Goal: Transaction & Acquisition: Purchase product/service

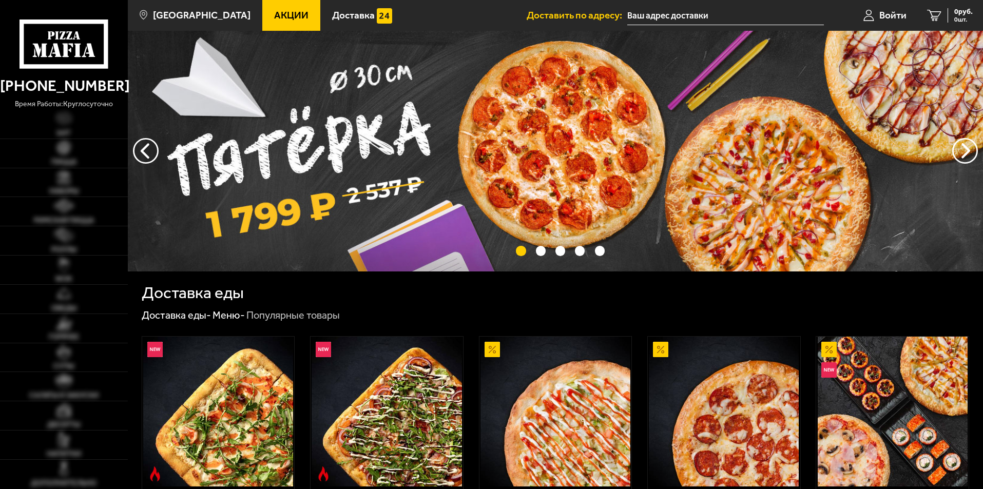
type input "[STREET_ADDRESS]"
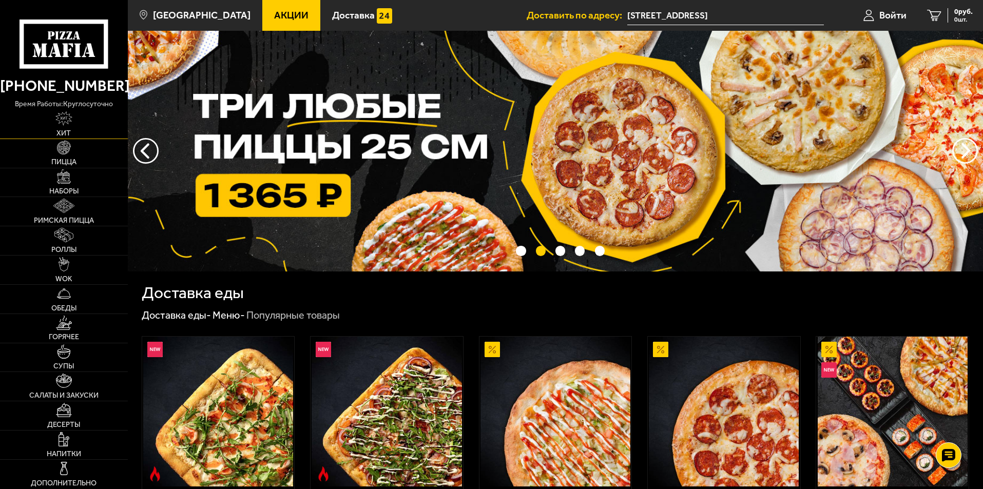
click at [73, 122] on link "Хит" at bounding box center [64, 124] width 128 height 29
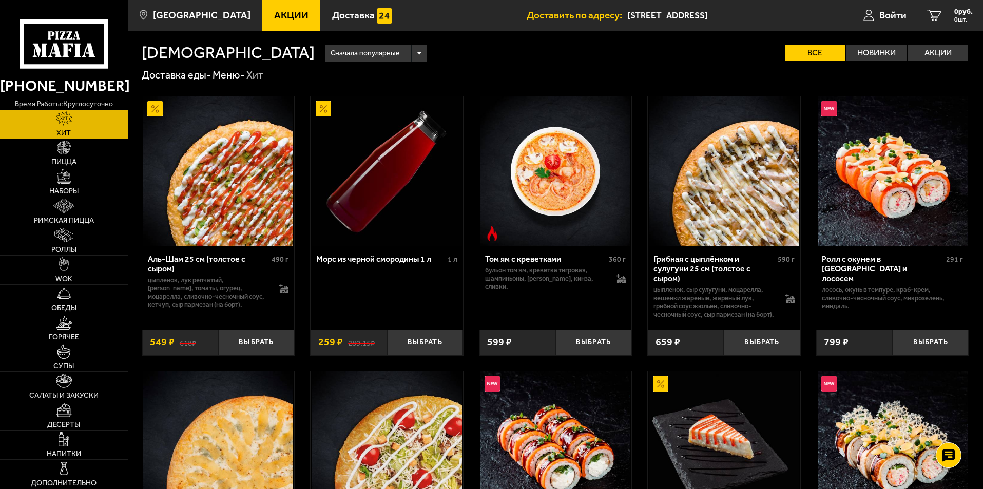
click at [71, 152] on img at bounding box center [64, 148] width 14 height 14
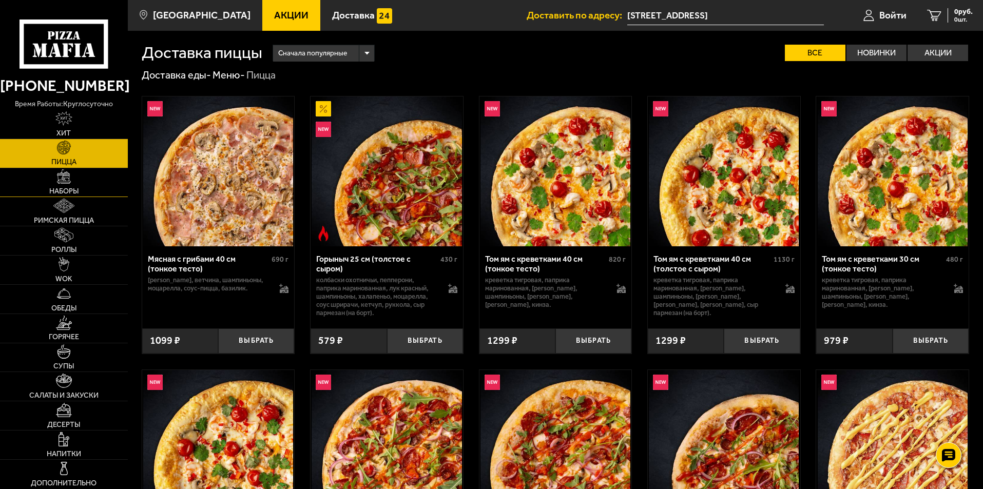
click at [71, 177] on img at bounding box center [64, 176] width 14 height 14
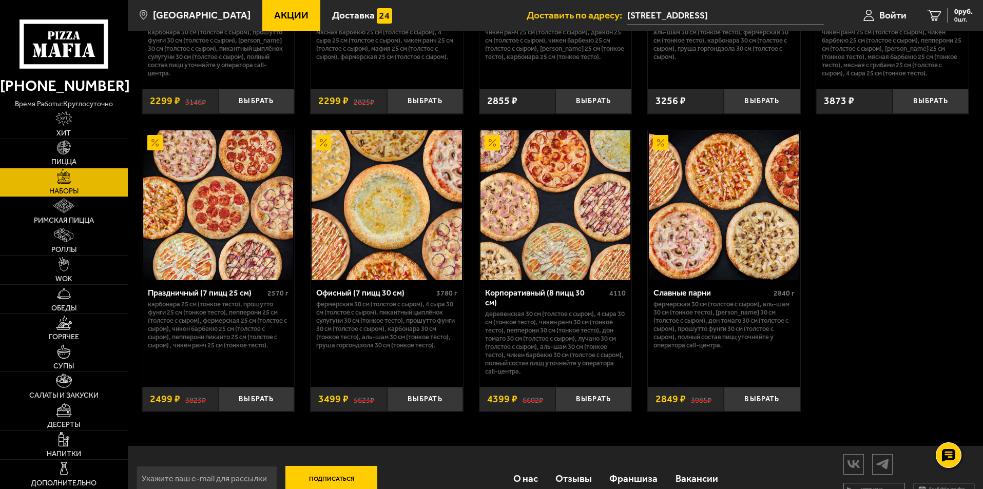
scroll to position [1552, 0]
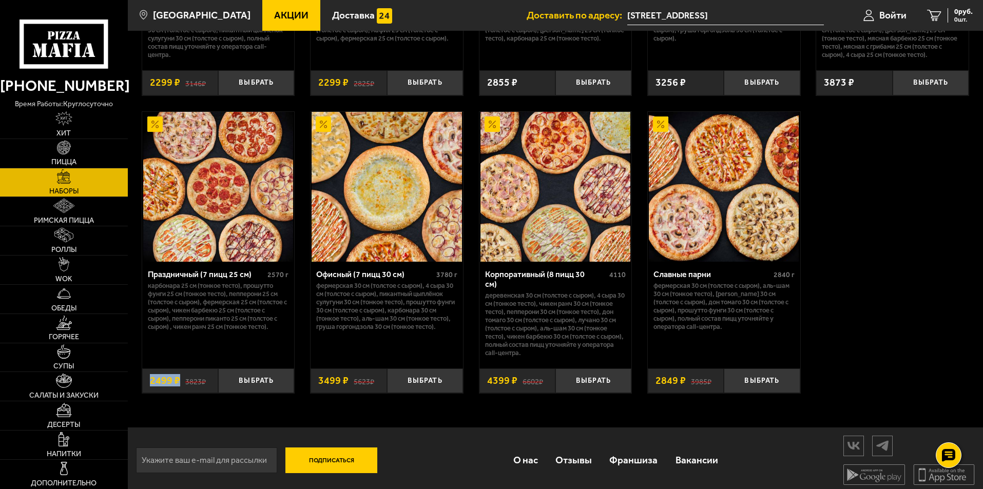
drag, startPoint x: 148, startPoint y: 371, endPoint x: 179, endPoint y: 383, distance: 32.5
click at [179, 383] on div "3823 ₽ 2499 ₽" at bounding box center [180, 380] width 76 height 25
drag, startPoint x: 479, startPoint y: 371, endPoint x: 519, endPoint y: 379, distance: 41.4
click at [519, 379] on div "6602 ₽ 4399 ₽" at bounding box center [517, 380] width 76 height 25
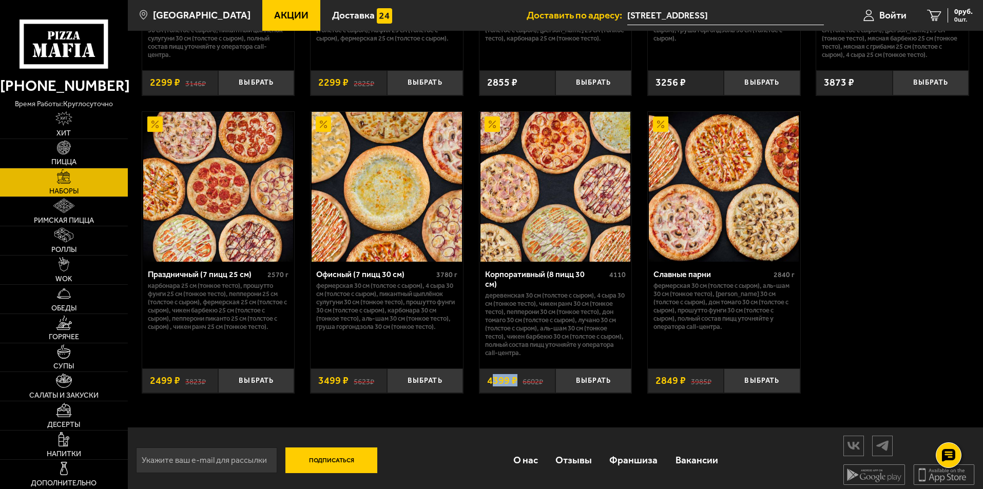
drag, startPoint x: 491, startPoint y: 374, endPoint x: 518, endPoint y: 376, distance: 27.3
click at [518, 376] on div "6602 ₽ 4399 ₽" at bounding box center [517, 380] width 76 height 25
click at [499, 427] on div "Подписаться О нас Отзывы Франшиза Вакансии Мы в соцсетях Скачивайте мобильные п…" at bounding box center [555, 460] width 855 height 66
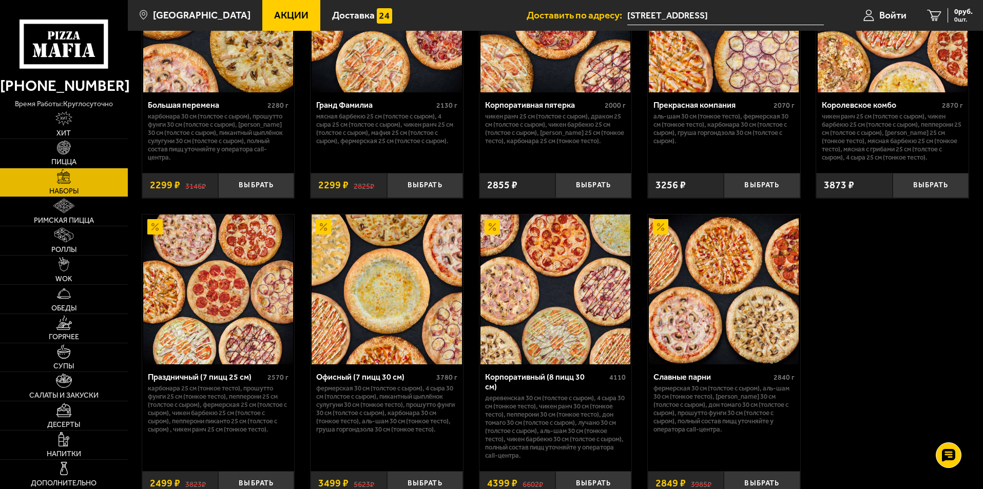
scroll to position [1501, 0]
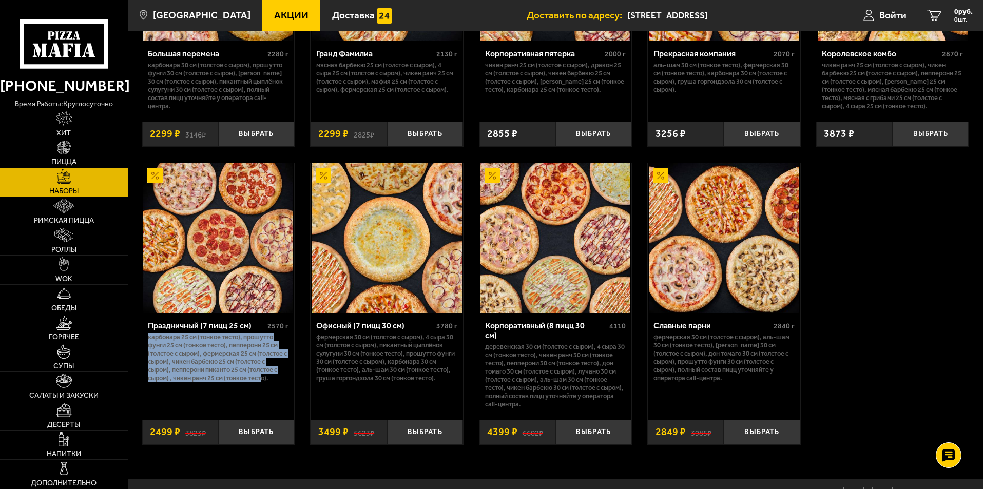
drag, startPoint x: 147, startPoint y: 339, endPoint x: 265, endPoint y: 390, distance: 128.5
click at [264, 390] on div "Праздничный (7 пицц 25 см) 2570 г Карбонара 25 см (тонкое тесто), Прошутто Фунг…" at bounding box center [218, 362] width 152 height 99
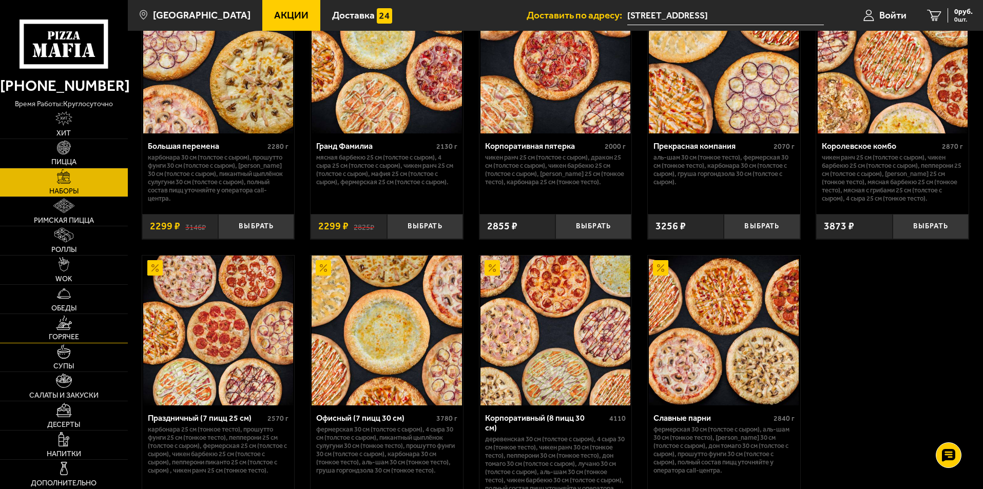
scroll to position [1398, 0]
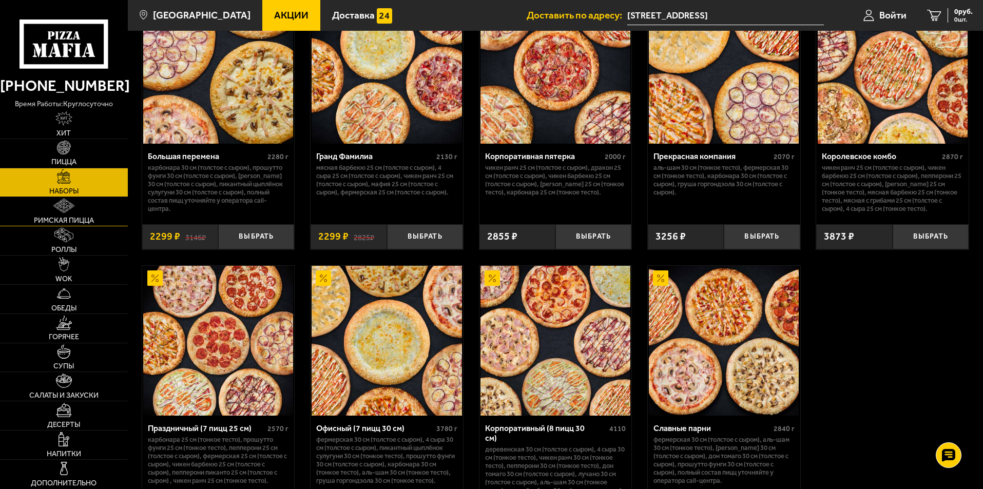
click at [66, 206] on img at bounding box center [63, 206] width 21 height 14
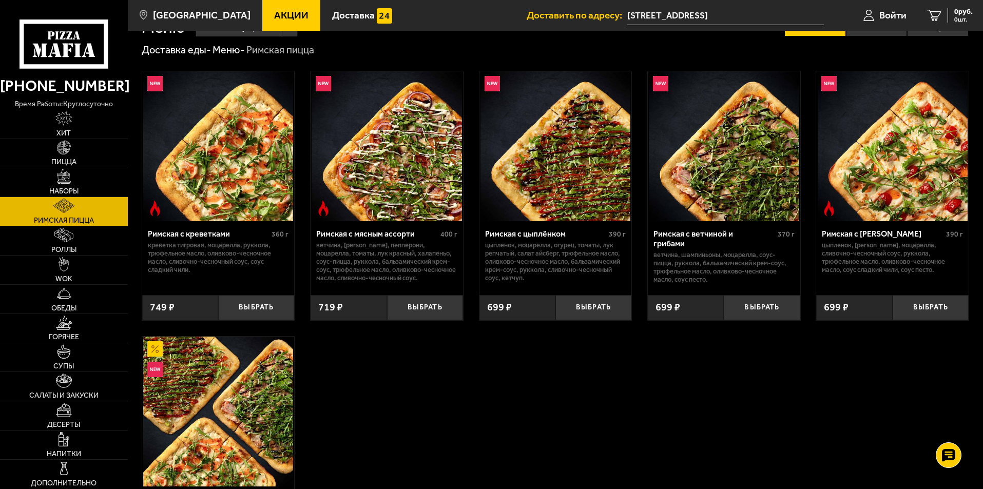
scroll to position [9, 0]
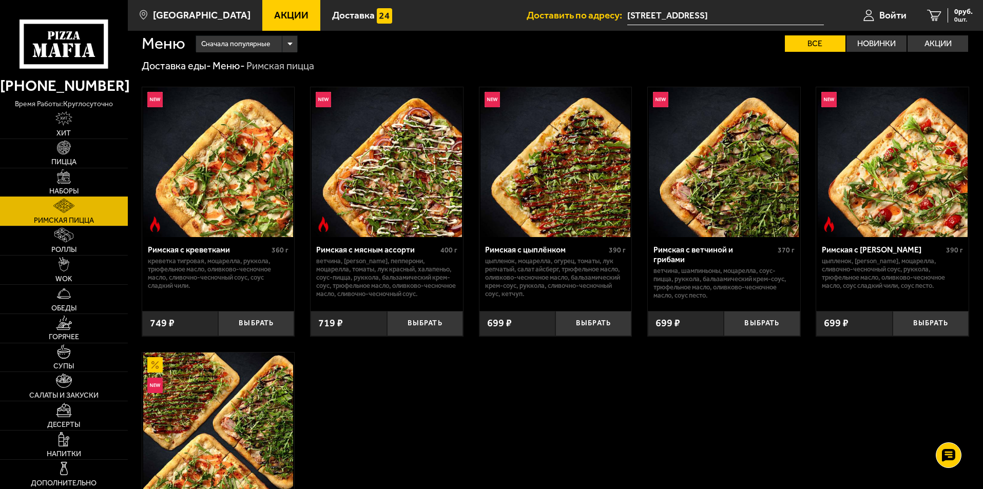
click at [61, 186] on link "Наборы" at bounding box center [64, 182] width 128 height 29
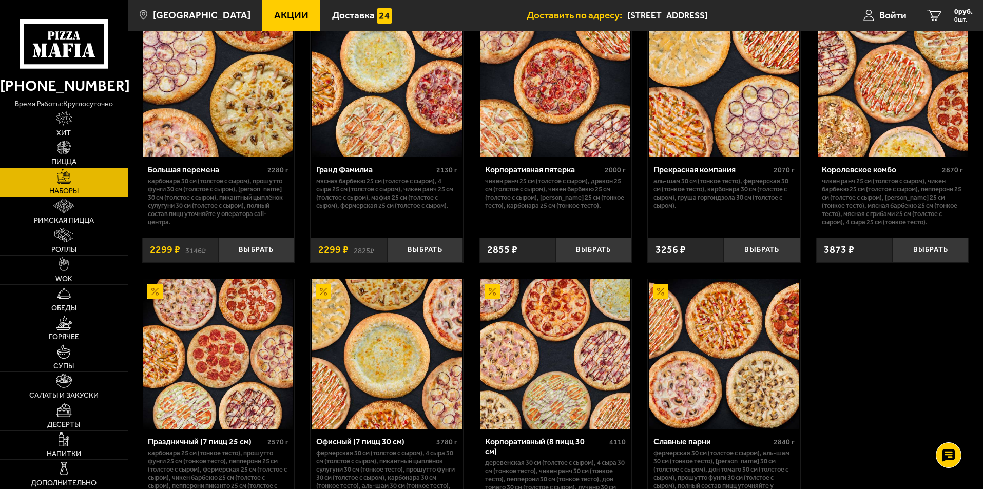
scroll to position [1386, 0]
drag, startPoint x: 849, startPoint y: 254, endPoint x: 827, endPoint y: 256, distance: 22.2
click at [827, 255] on span "3873 ₽" at bounding box center [839, 249] width 30 height 10
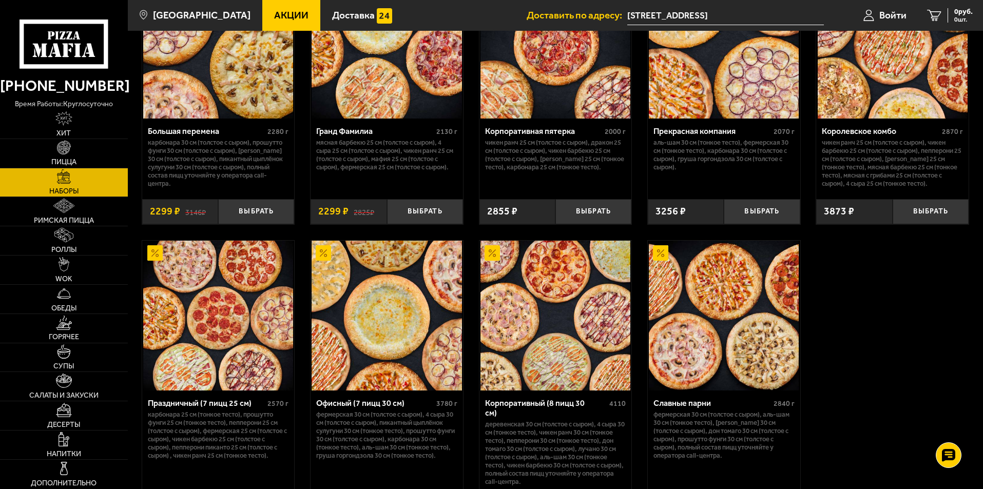
scroll to position [1488, 0]
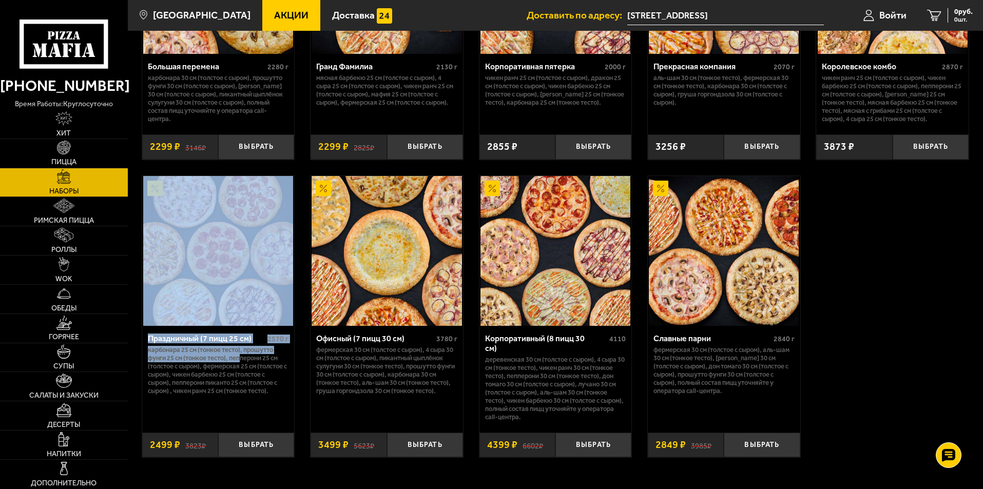
drag, startPoint x: 139, startPoint y: 326, endPoint x: 244, endPoint y: 364, distance: 112.0
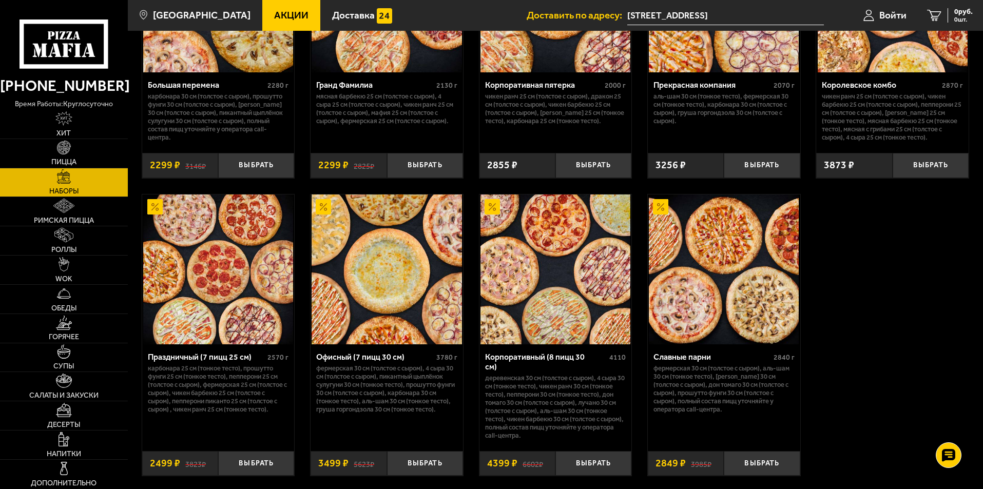
scroll to position [1540, 0]
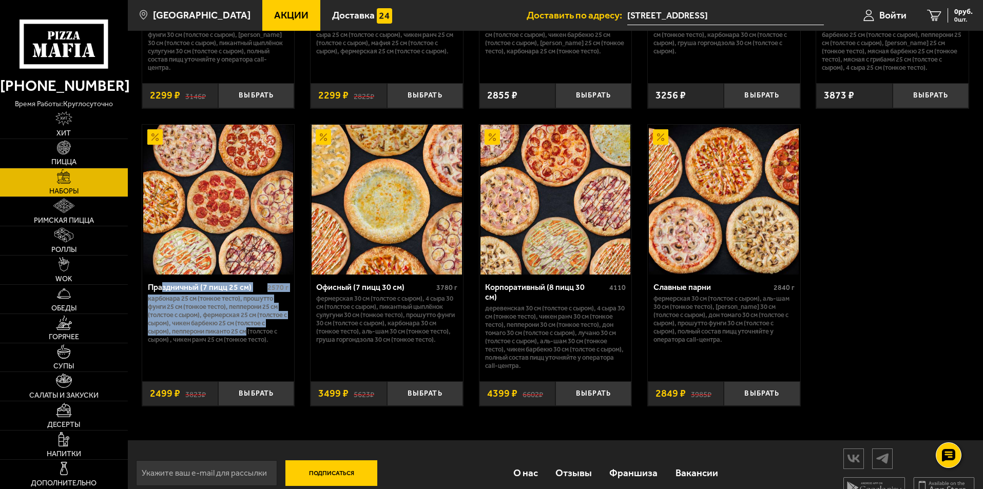
drag, startPoint x: 208, startPoint y: 306, endPoint x: 247, endPoint y: 348, distance: 57.4
click at [251, 344] on div "Праздничный (7 пицц 25 см) 2570 г Карбонара 25 см (тонкое тесто), Прошутто Фунг…" at bounding box center [218, 324] width 152 height 99
drag, startPoint x: 209, startPoint y: 299, endPoint x: 261, endPoint y: 333, distance: 62.2
click at [261, 333] on div "Праздничный (7 пицц 25 см) 2570 г Карбонара 25 см (тонкое тесто), Прошутто Фунг…" at bounding box center [218, 324] width 152 height 99
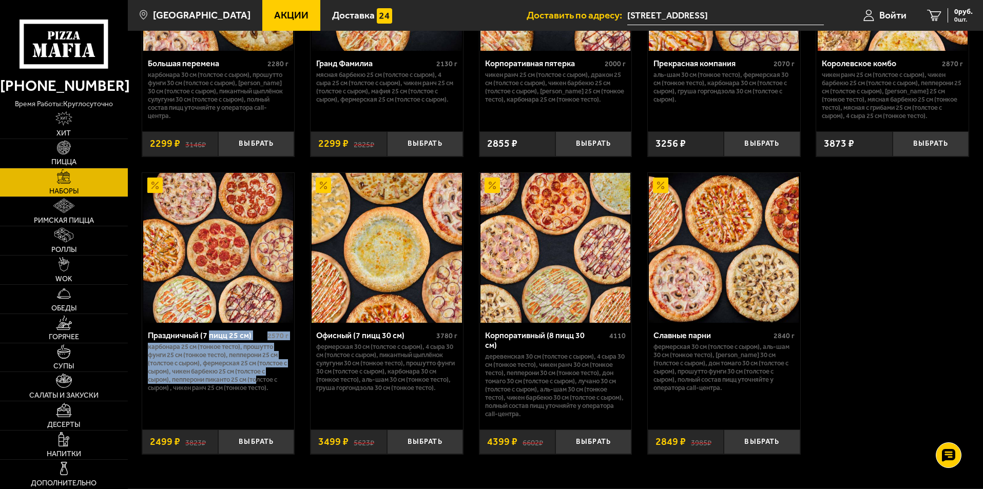
scroll to position [1386, 0]
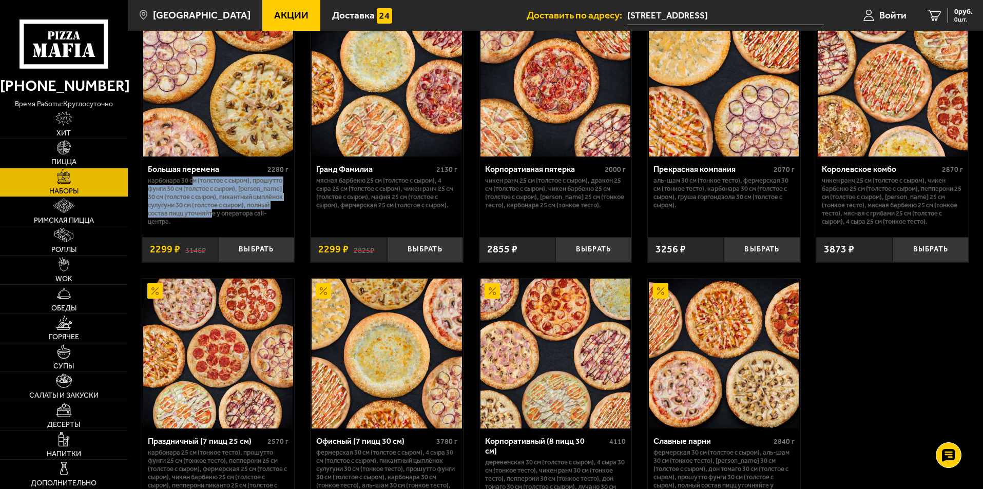
drag, startPoint x: 194, startPoint y: 185, endPoint x: 265, endPoint y: 219, distance: 78.5
click at [265, 219] on p "Карбонара 30 см (толстое с сыром), Прошутто Фунги 30 см (толстое с сыром), [PER…" at bounding box center [218, 201] width 141 height 49
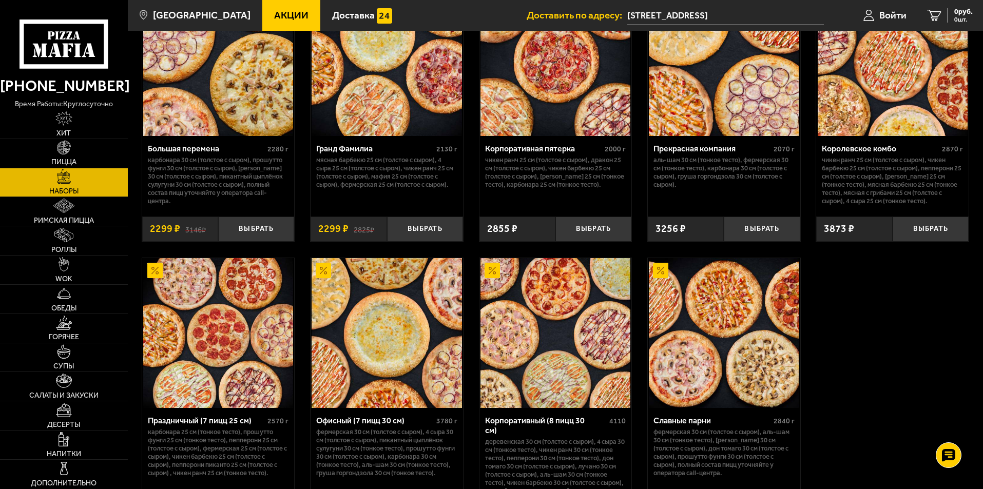
scroll to position [1552, 0]
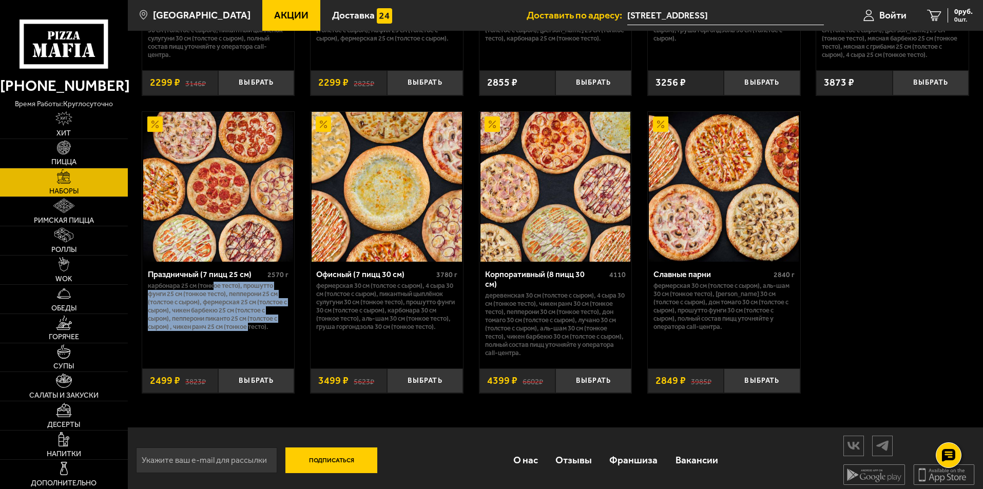
drag, startPoint x: 217, startPoint y: 293, endPoint x: 251, endPoint y: 333, distance: 52.8
click at [251, 331] on p "Карбонара 25 см (тонкое тесто), Прошутто Фунги 25 см (тонкое тесто), Пепперони …" at bounding box center [218, 306] width 141 height 49
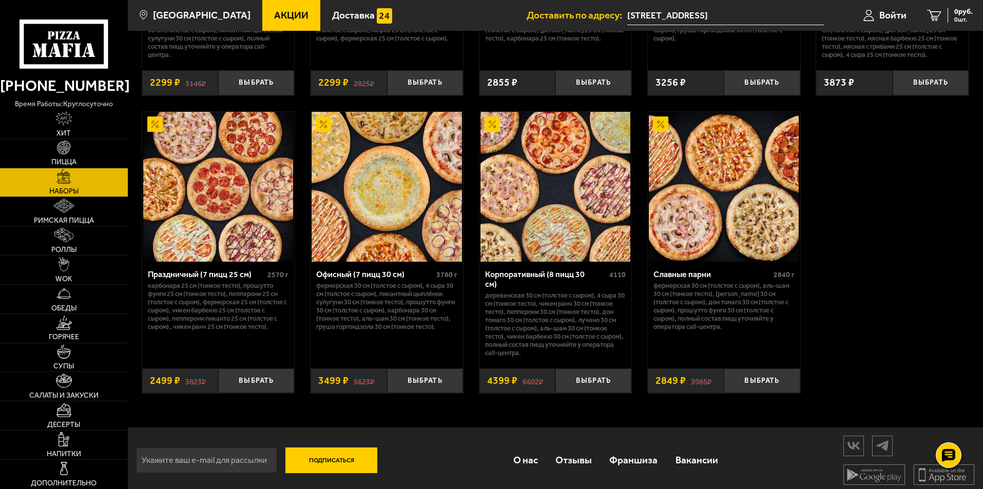
click at [232, 301] on p "Карбонара 25 см (тонкое тесто), Прошутто Фунги 25 см (тонкое тесто), Пепперони …" at bounding box center [218, 306] width 141 height 49
click at [221, 193] on img at bounding box center [218, 187] width 150 height 150
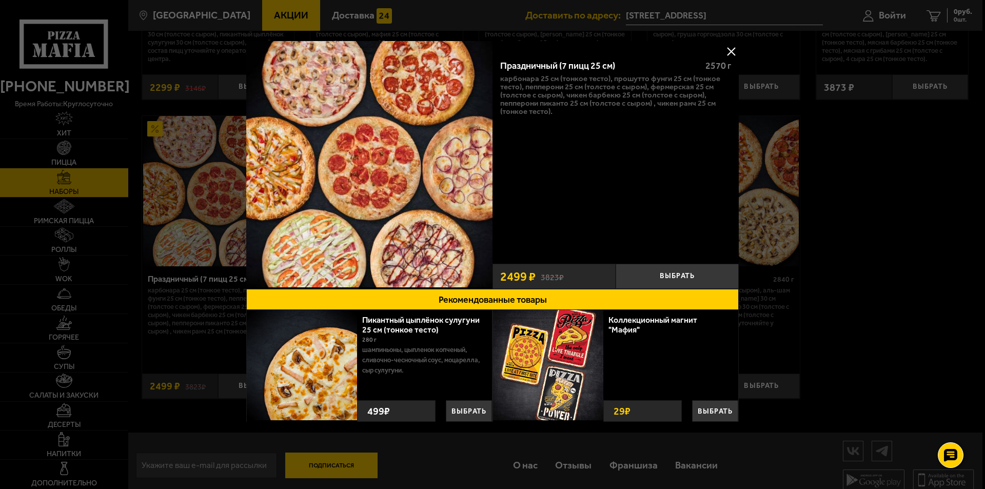
click at [732, 53] on button at bounding box center [731, 51] width 15 height 15
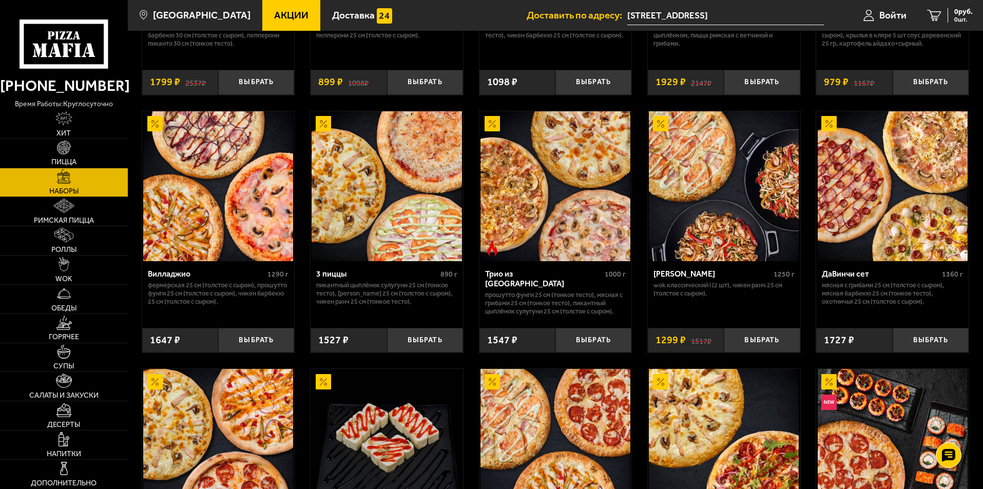
scroll to position [218, 0]
